Goal: Information Seeking & Learning: Compare options

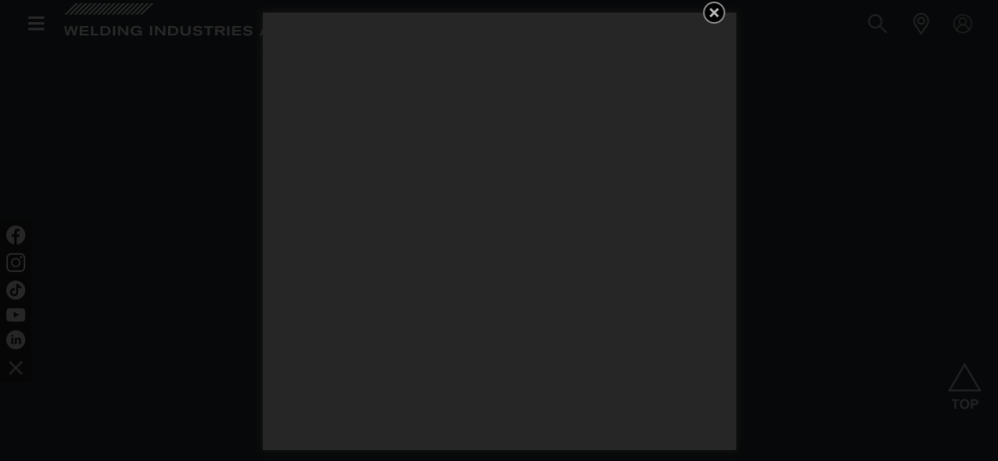
scroll to position [1183, 0]
click at [714, 15] on icon "Get 5 WIA Welding Guides Free!" at bounding box center [713, 12] width 19 height 19
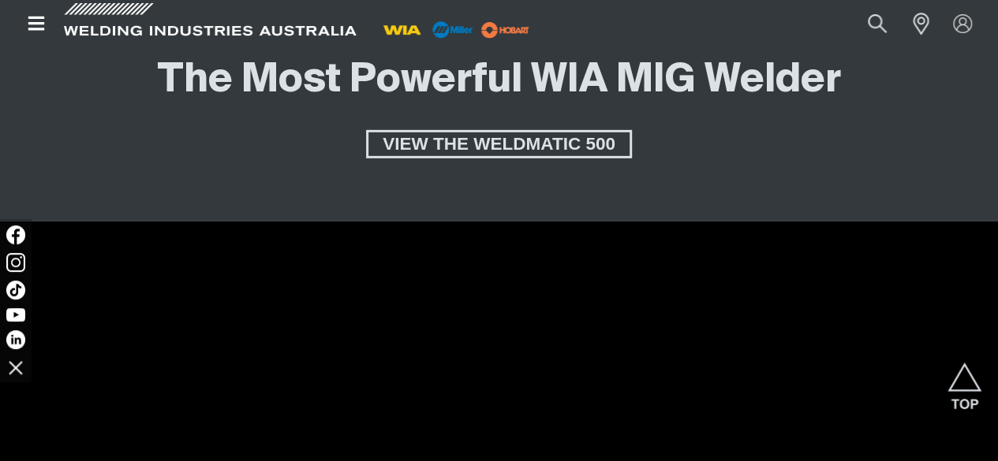
scroll to position [2445, 0]
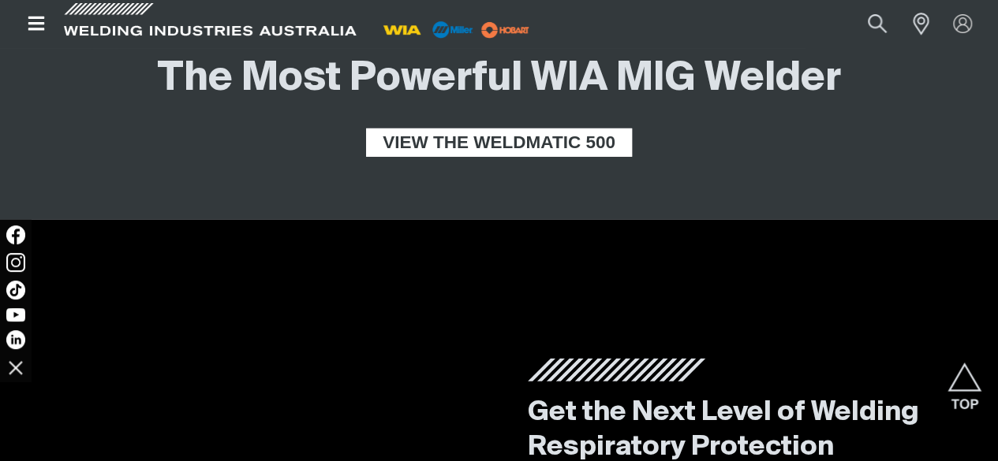
click at [480, 157] on span "VIEW THE WELDMATIC 500" at bounding box center [498, 143] width 261 height 28
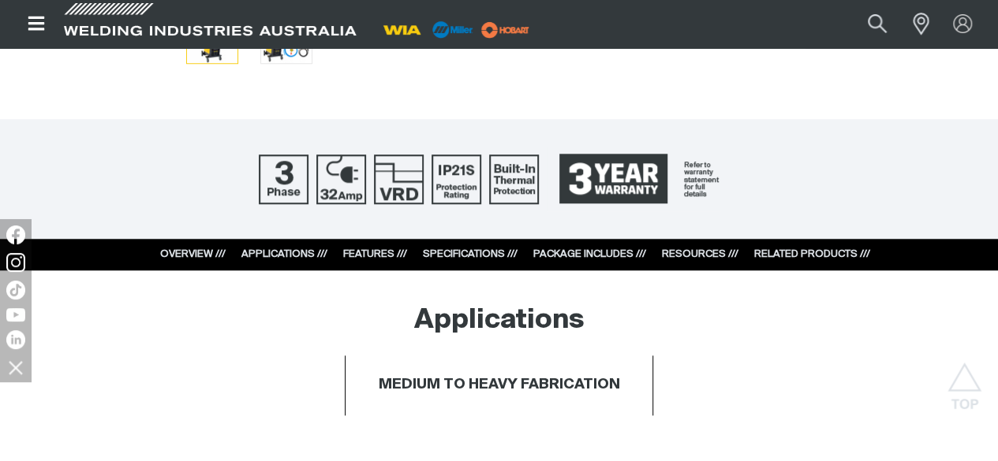
scroll to position [473, 0]
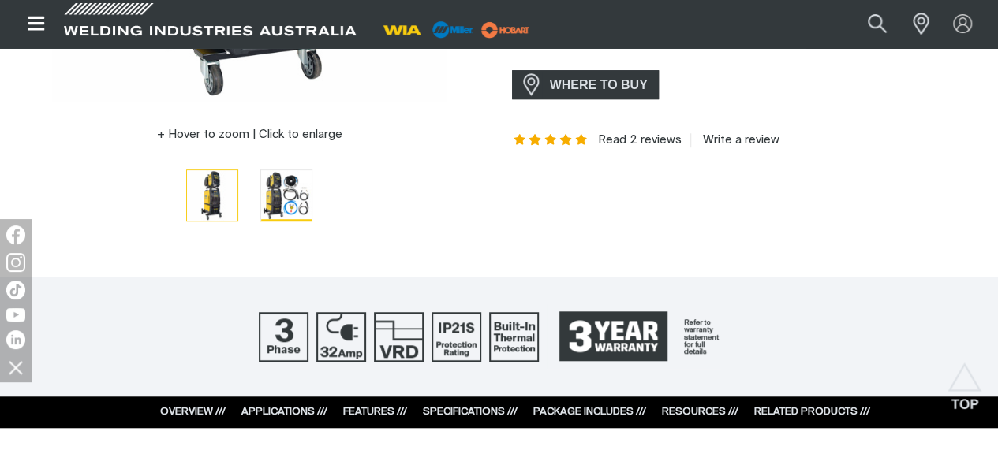
click at [298, 204] on img "Go to slide 2" at bounding box center [286, 195] width 50 height 50
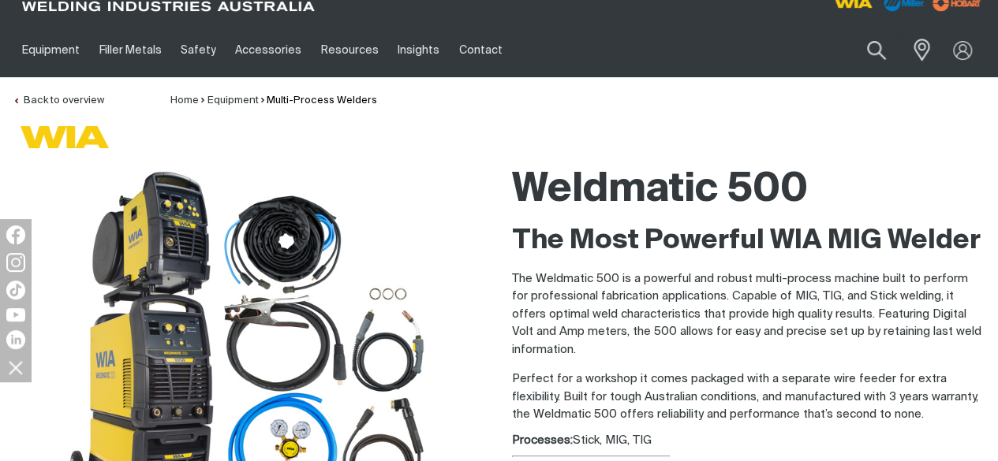
scroll to position [0, 0]
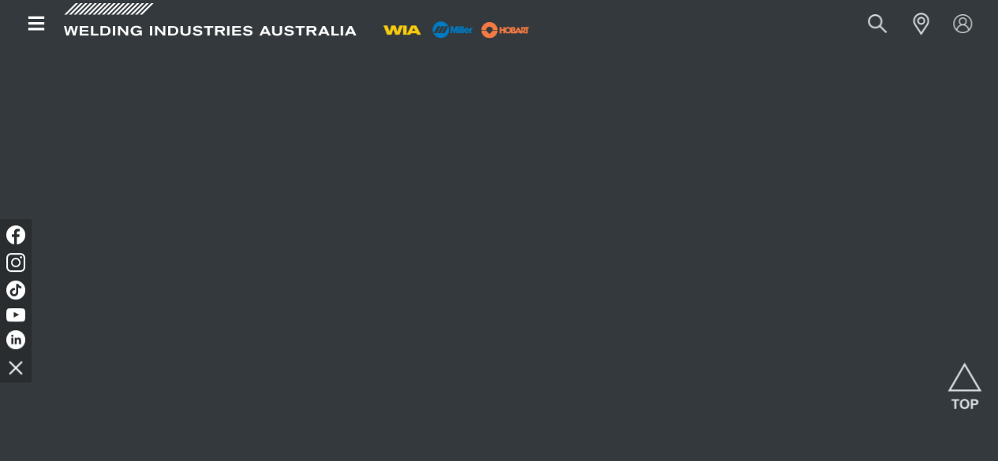
scroll to position [1814, 0]
click at [493, 21] on span "[PERSON_NAME] DYNASTY 210" at bounding box center [499, 6] width 301 height 28
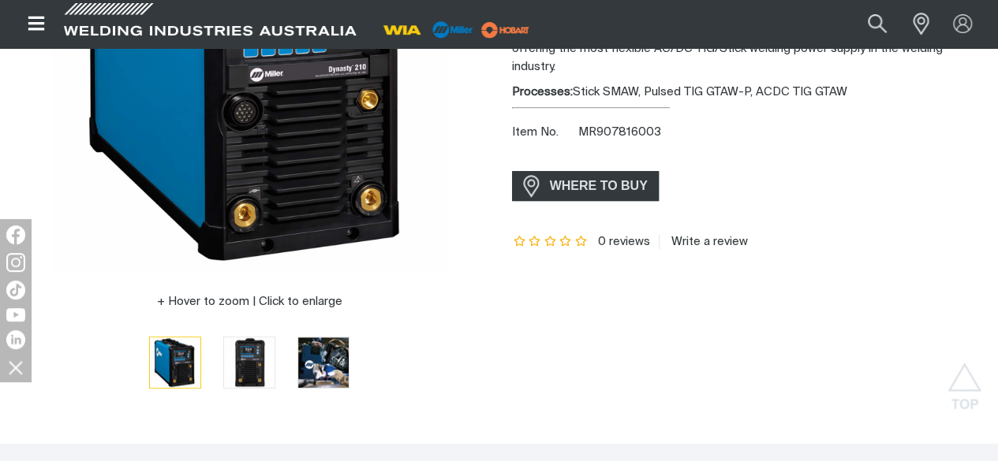
scroll to position [473, 0]
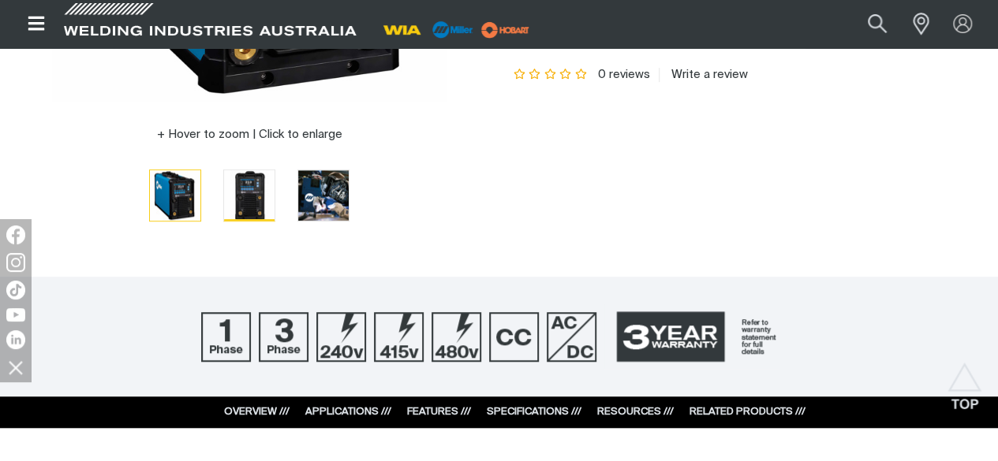
click at [258, 202] on img "Go to slide 2" at bounding box center [249, 195] width 50 height 50
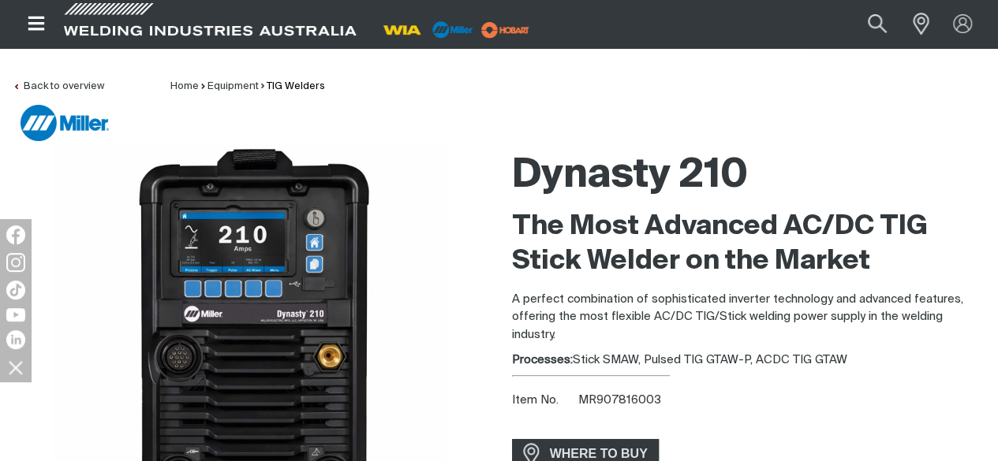
scroll to position [0, 0]
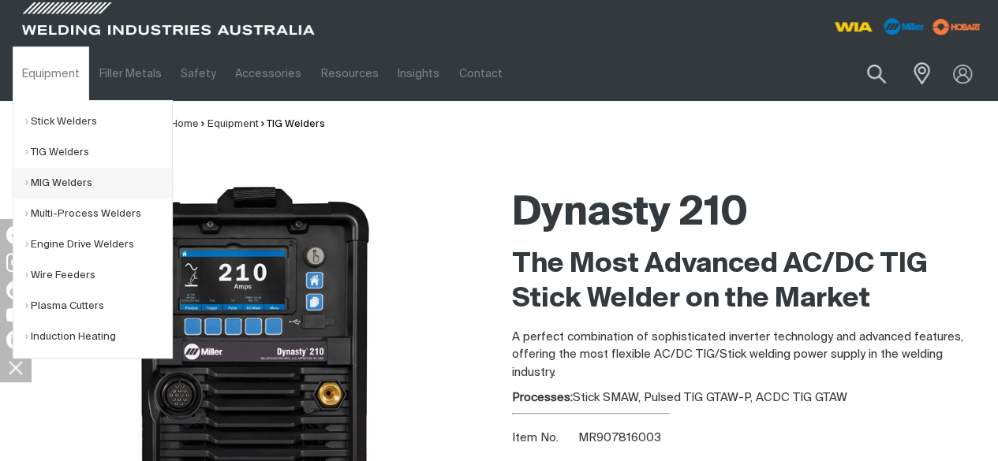
click at [61, 179] on link "MIG Welders" at bounding box center [98, 183] width 147 height 31
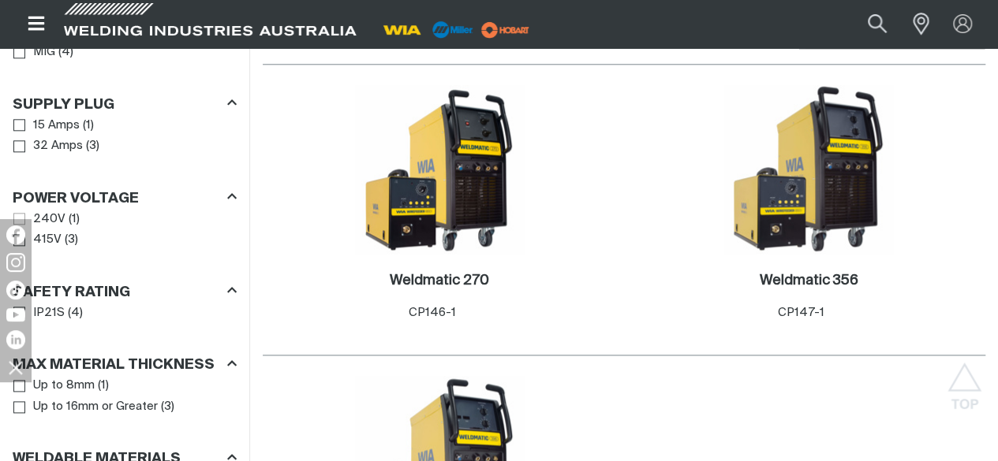
scroll to position [868, 0]
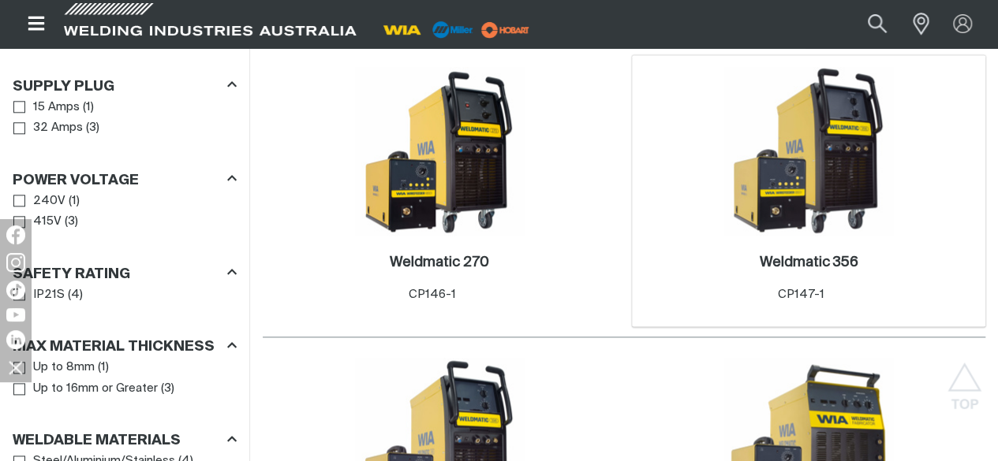
click at [724, 195] on img at bounding box center [808, 151] width 169 height 169
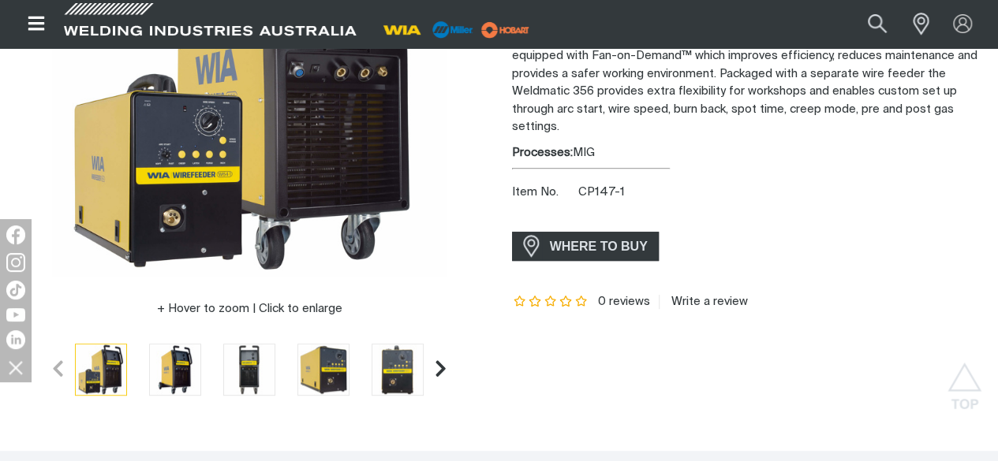
scroll to position [316, 0]
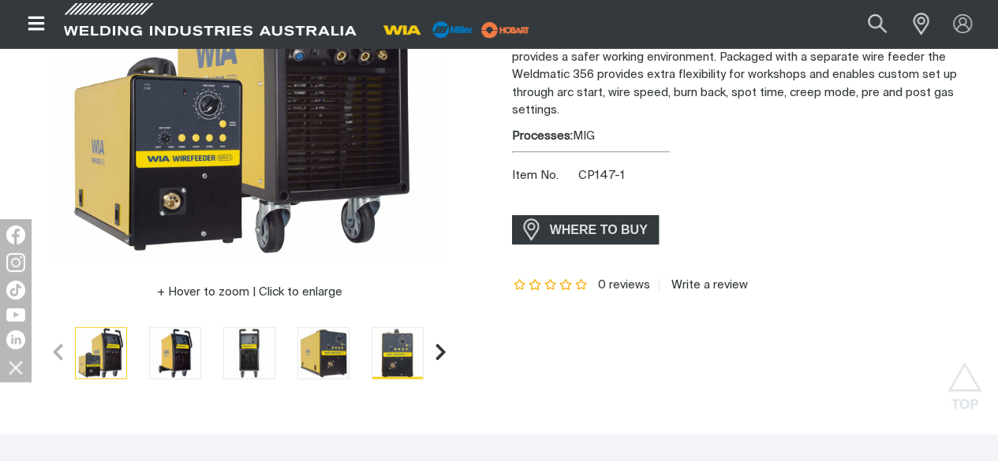
click at [394, 346] on img "Go to slide 5" at bounding box center [397, 353] width 50 height 50
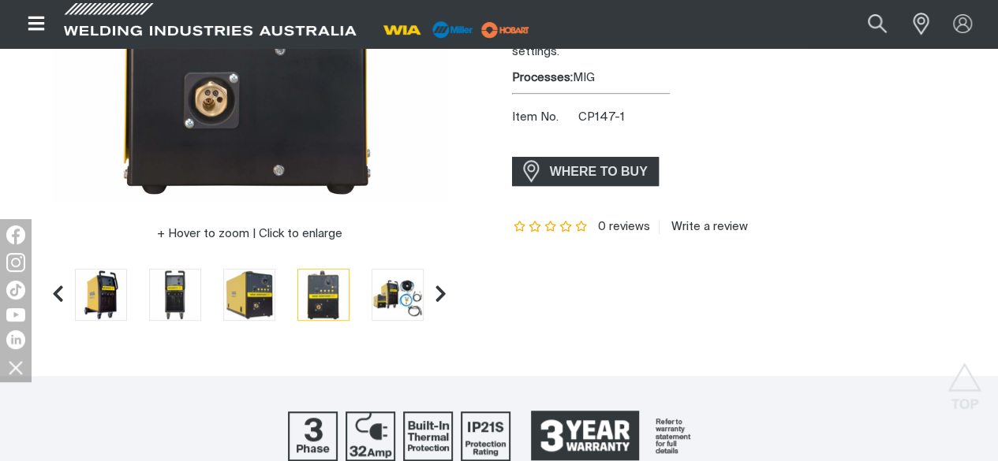
scroll to position [394, 0]
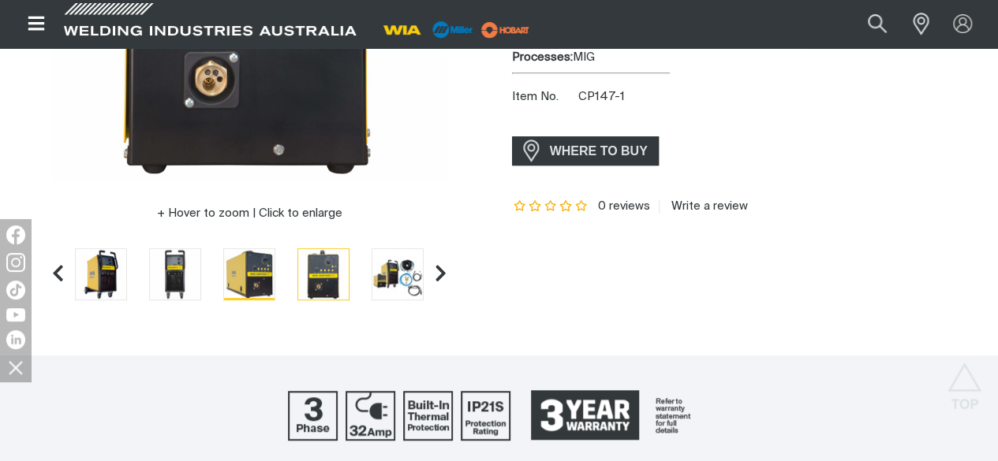
click at [257, 271] on img "Go to slide 4" at bounding box center [249, 274] width 50 height 50
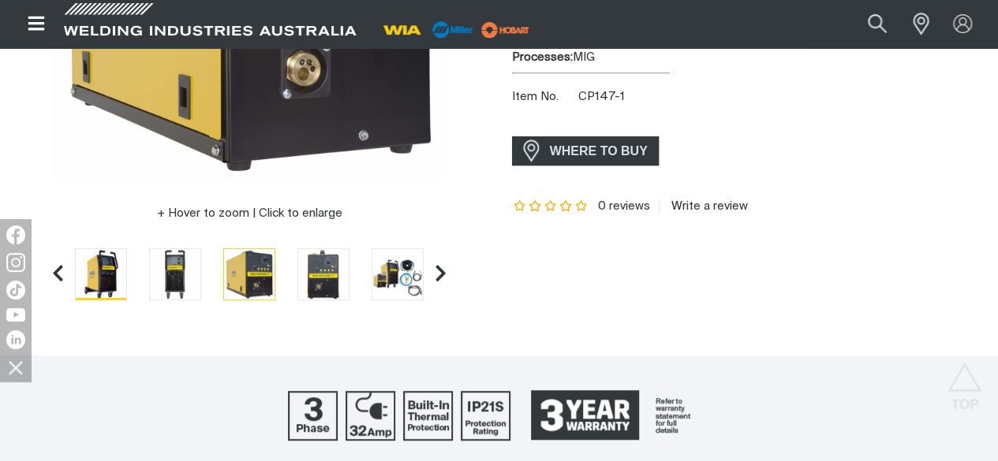
click at [106, 267] on img "Go to slide 2" at bounding box center [101, 274] width 50 height 50
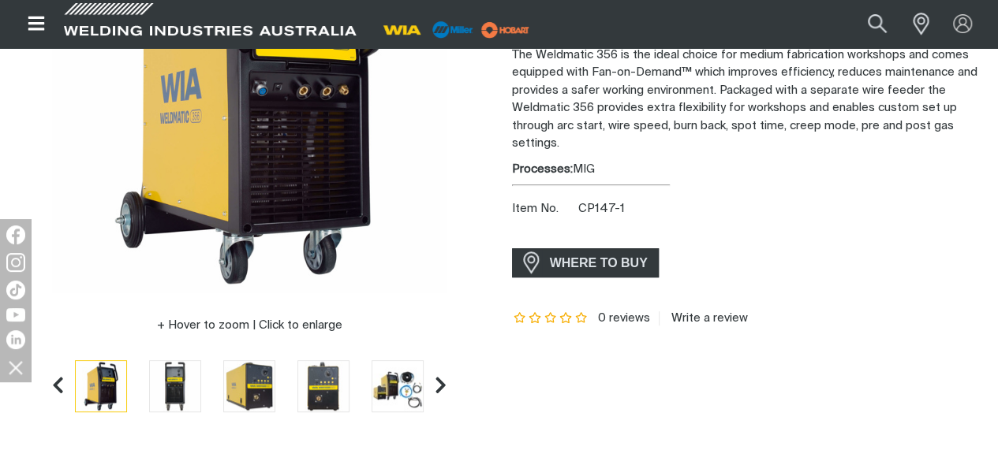
scroll to position [316, 0]
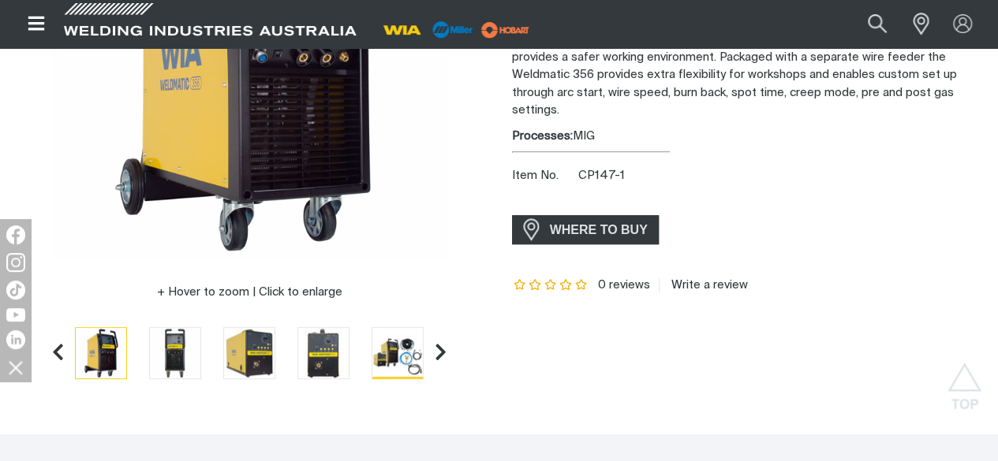
click at [394, 356] on img "Go to slide 6" at bounding box center [397, 353] width 50 height 50
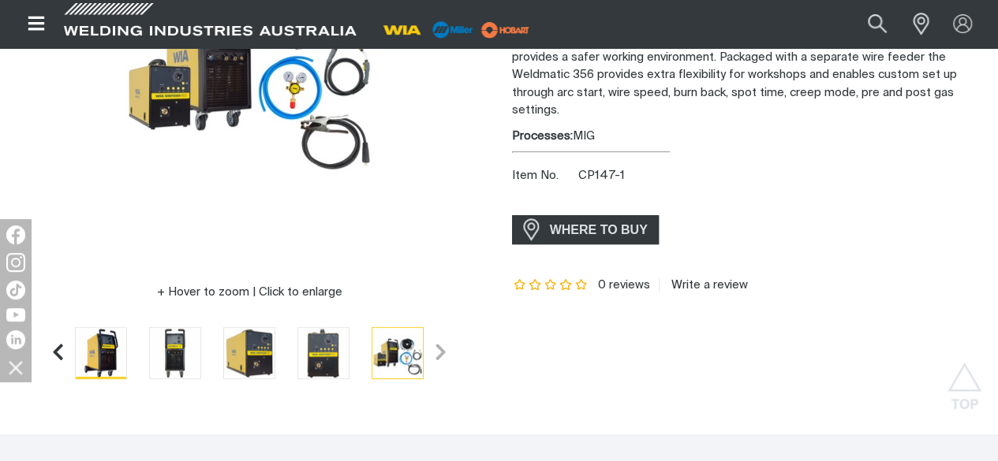
click at [115, 346] on img "Go to slide 2" at bounding box center [101, 353] width 50 height 50
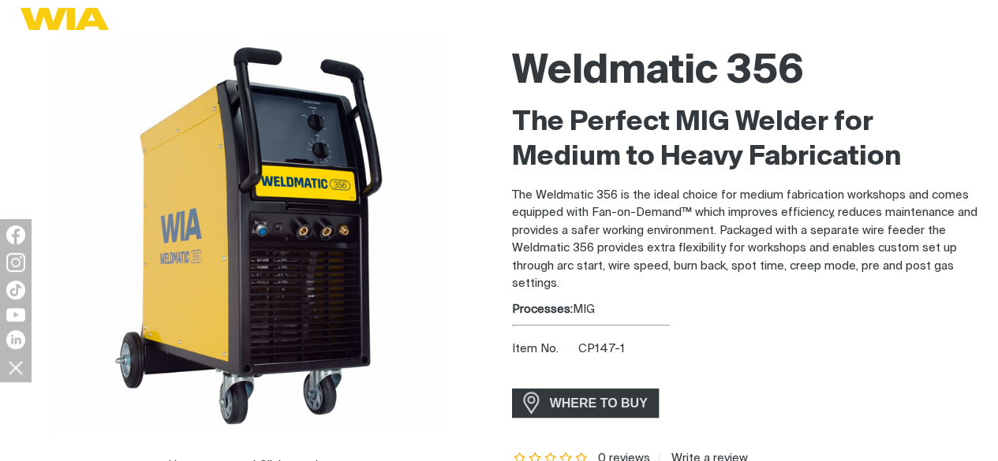
scroll to position [158, 0]
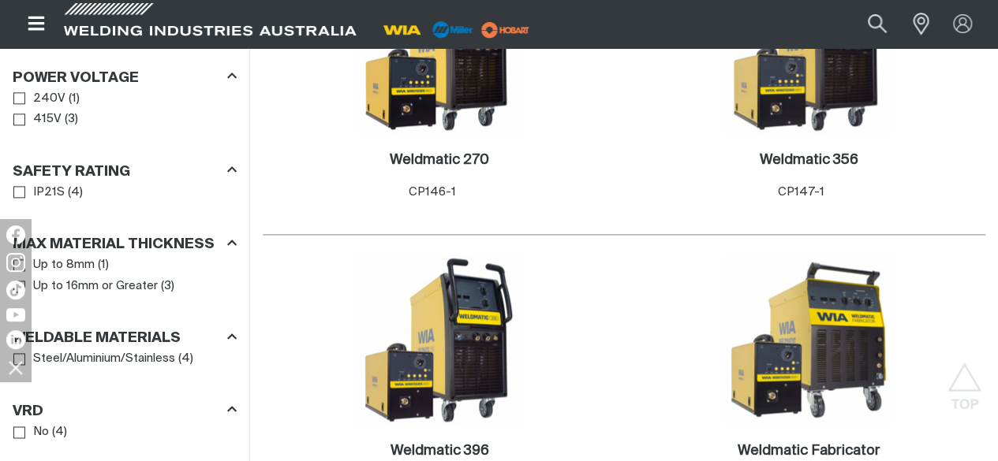
scroll to position [947, 0]
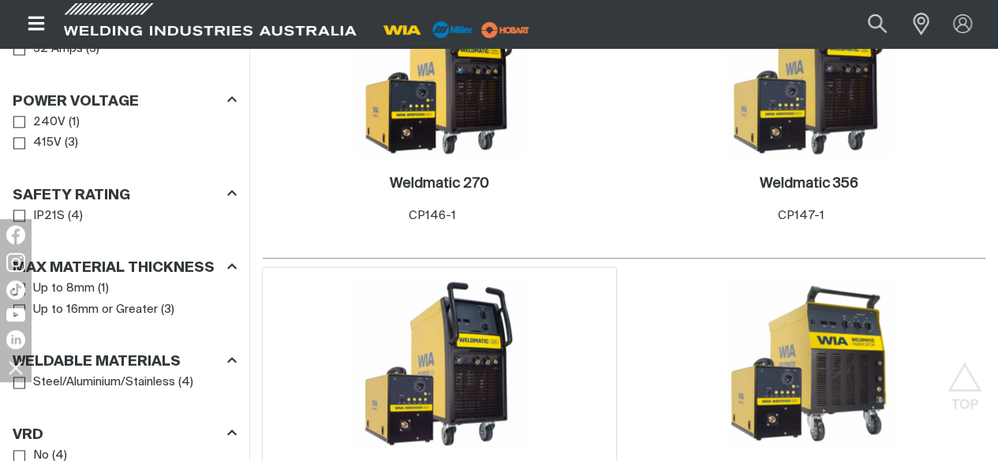
click at [524, 279] on img at bounding box center [439, 363] width 169 height 169
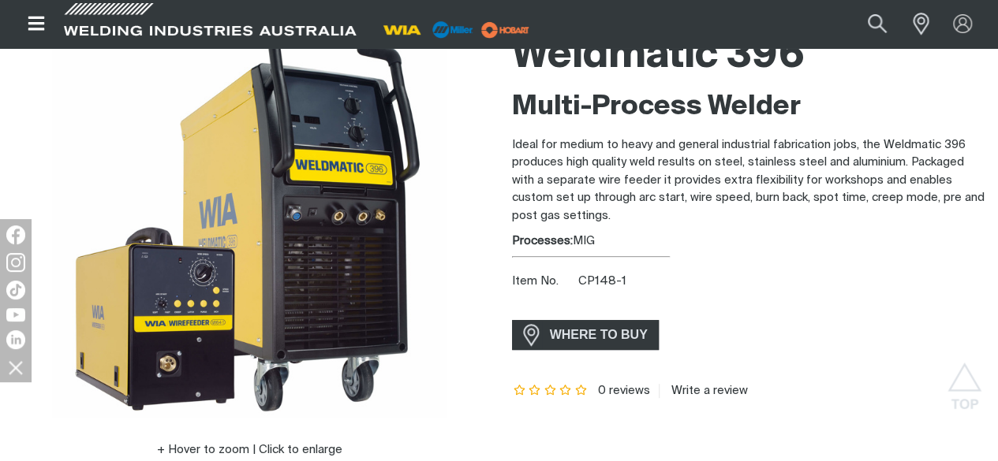
scroll to position [158, 0]
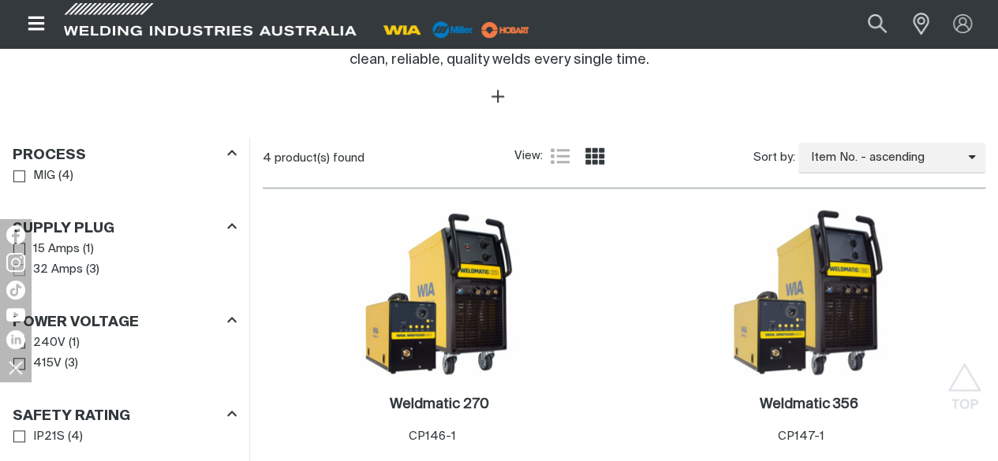
scroll to position [947, 0]
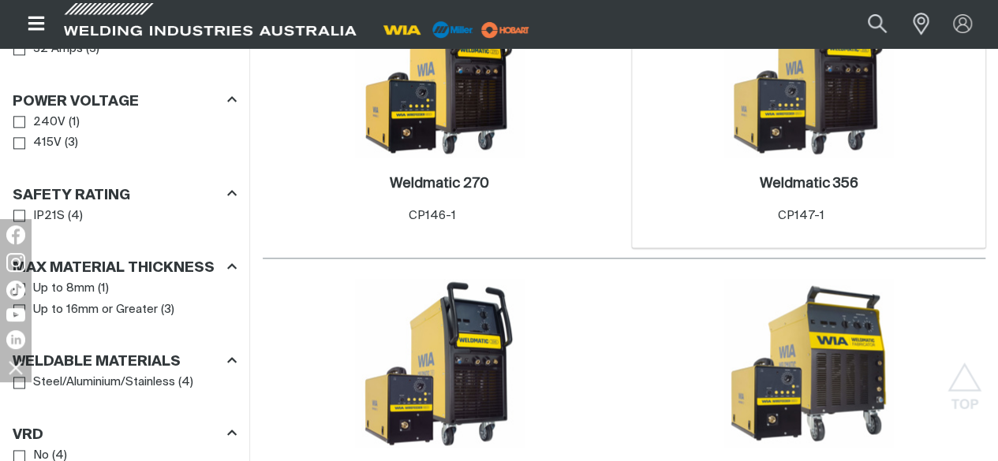
click at [640, 185] on div "Weldmatic 356 . Item No. CP147-1" at bounding box center [809, 203] width 338 height 92
click at [640, 184] on div "Weldmatic 356 . Item No. CP147-1" at bounding box center [809, 203] width 338 height 92
click at [778, 226] on div "Item No. CP147-1" at bounding box center [809, 216] width 62 height 18
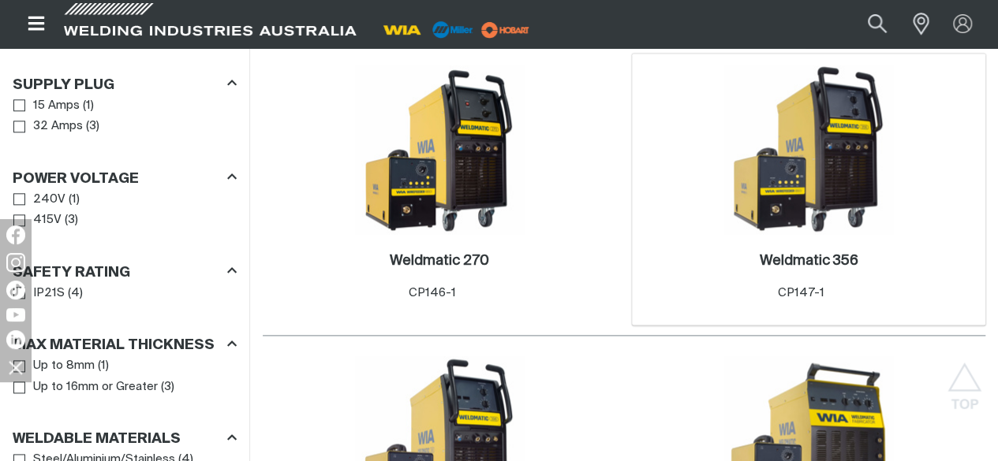
scroll to position [710, 0]
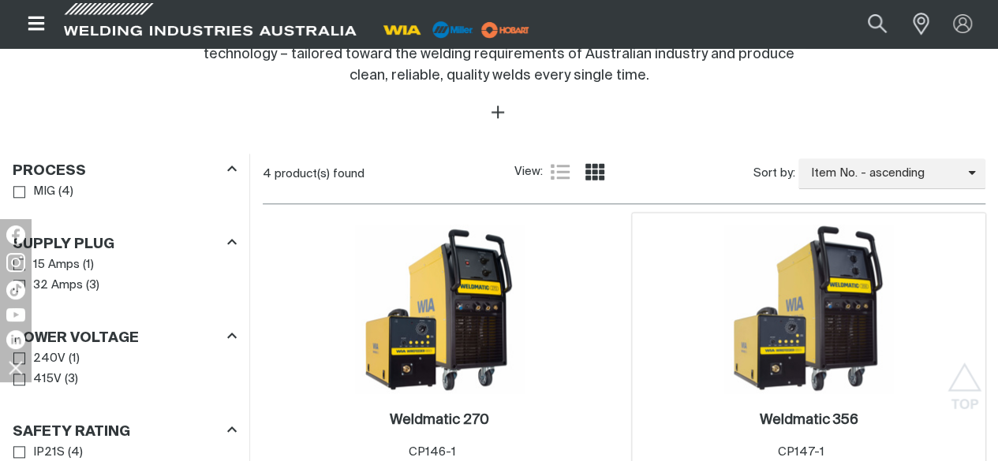
click at [724, 275] on img at bounding box center [808, 309] width 169 height 169
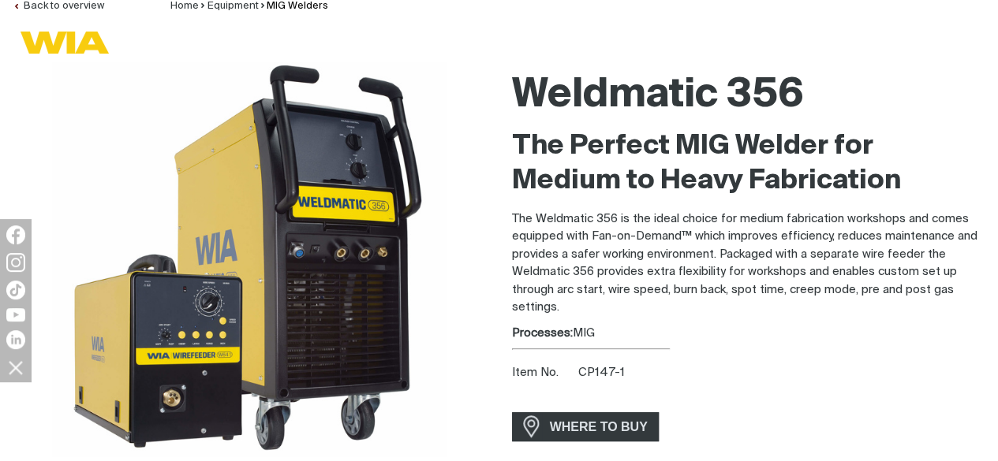
scroll to position [158, 0]
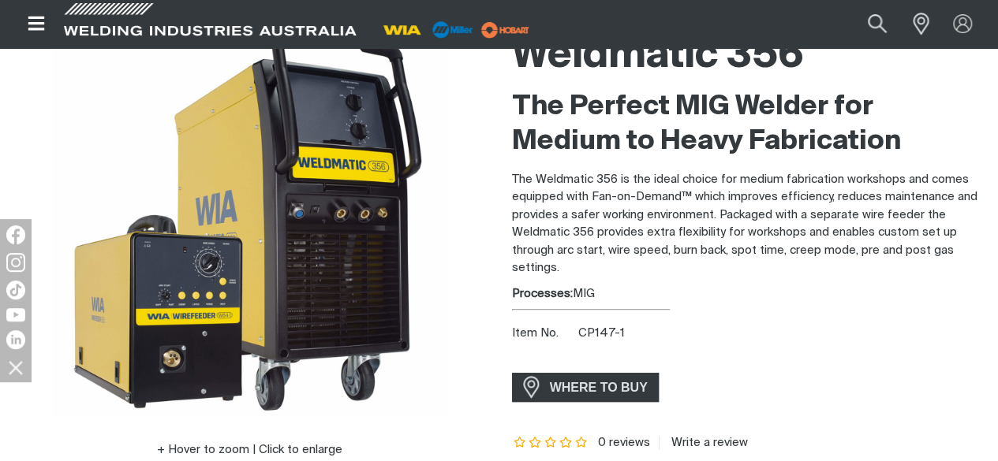
click at [170, 305] on img at bounding box center [249, 220] width 394 height 394
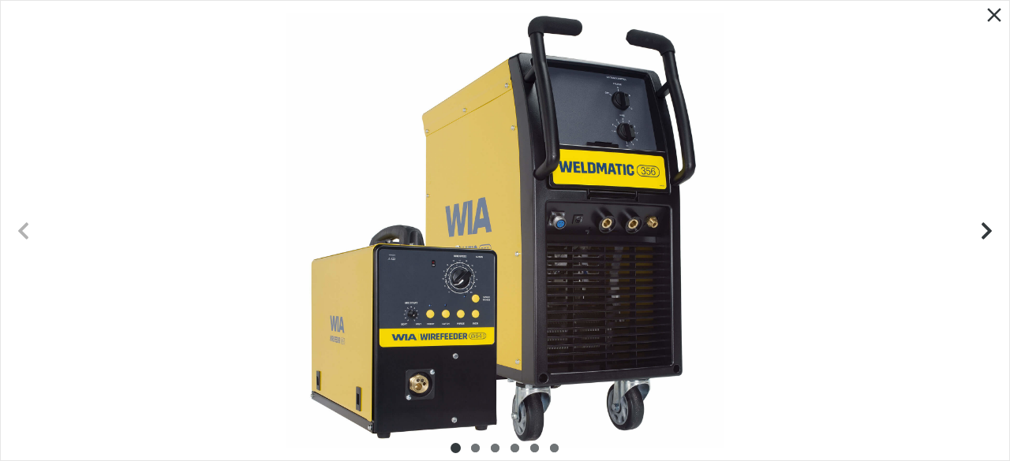
click at [434, 345] on div at bounding box center [505, 231] width 1008 height 460
click at [420, 313] on div at bounding box center [505, 231] width 1008 height 460
click at [421, 315] on div at bounding box center [505, 231] width 1008 height 460
click at [422, 315] on div at bounding box center [505, 231] width 1008 height 460
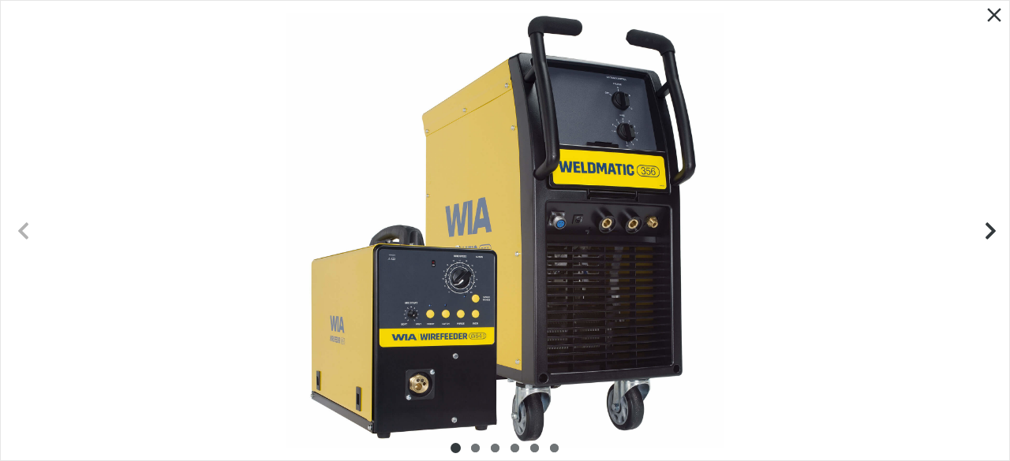
click at [992, 229] on icon "Next slide" at bounding box center [990, 230] width 10 height 17
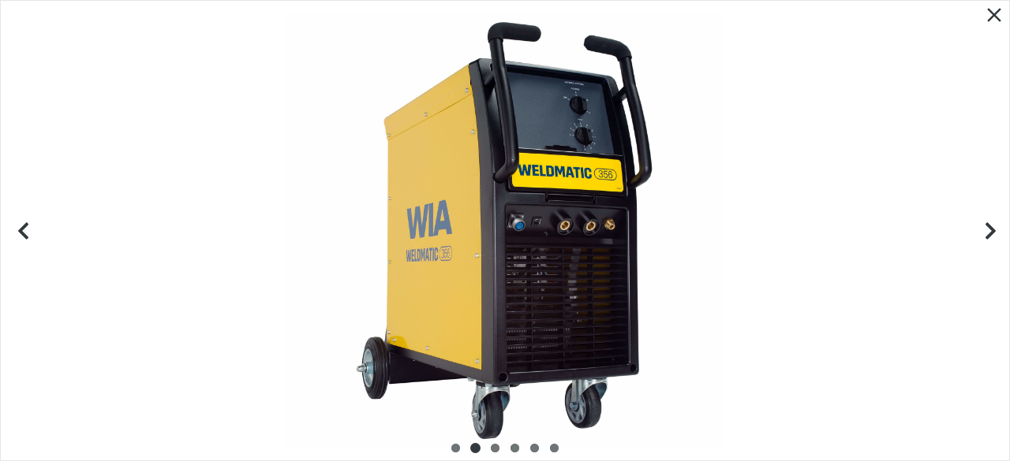
click at [995, 226] on icon "Next slide" at bounding box center [991, 231] width 20 height 20
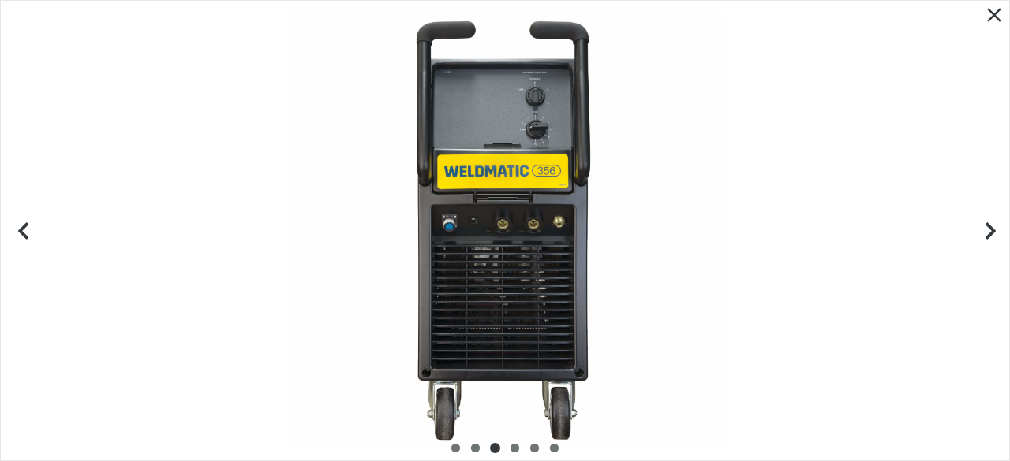
click at [997, 223] on icon "Next slide" at bounding box center [991, 231] width 20 height 20
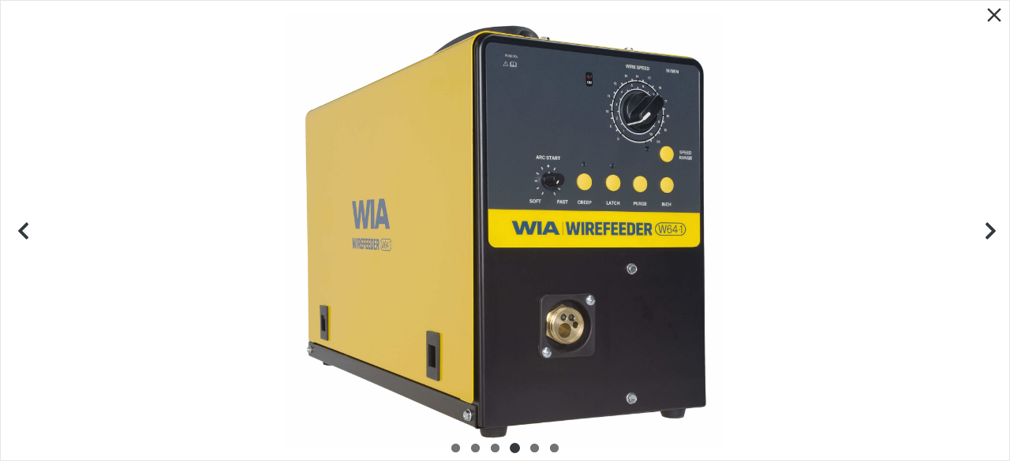
click at [993, 222] on icon "Next slide" at bounding box center [991, 231] width 20 height 20
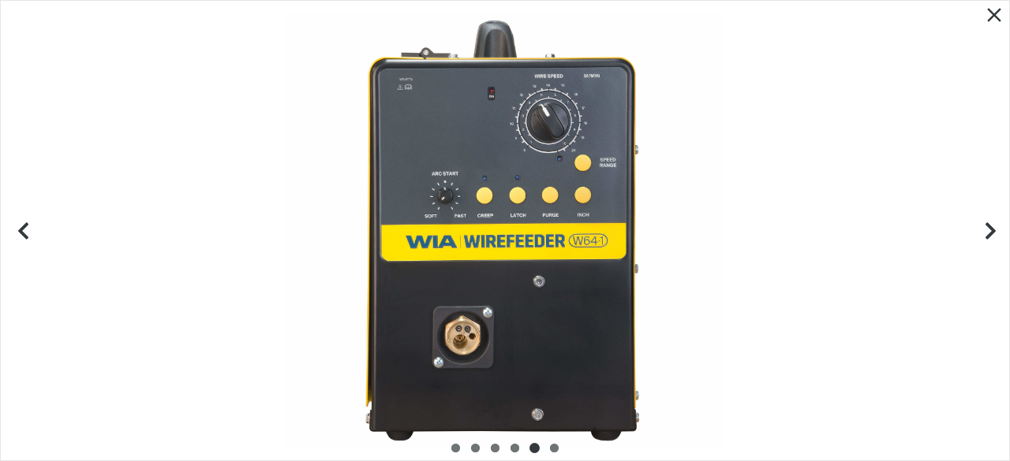
click at [993, 219] on button "Next slide" at bounding box center [986, 230] width 45 height 45
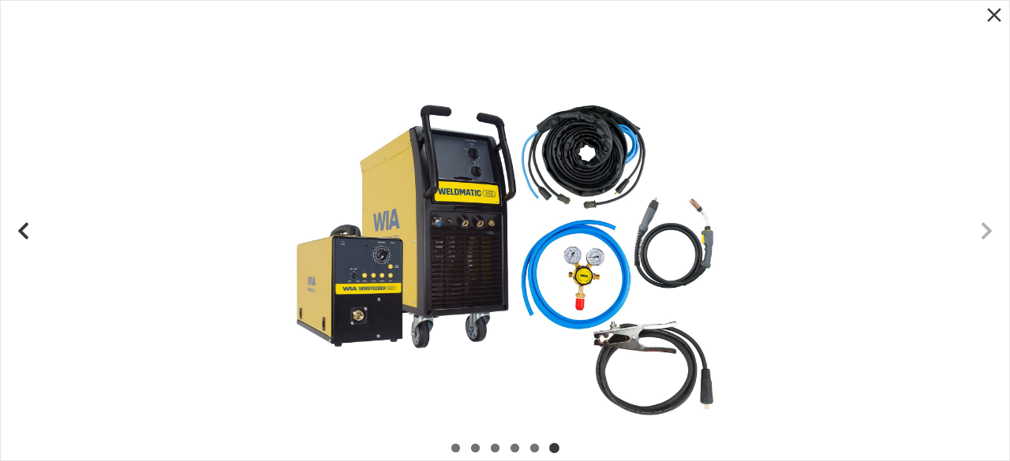
click at [459, 207] on div at bounding box center [505, 231] width 1008 height 460
click at [464, 205] on div at bounding box center [505, 231] width 1008 height 460
click at [993, 17] on icon "Close pop-up overlay" at bounding box center [994, 15] width 24 height 24
